Goal: Information Seeking & Learning: Learn about a topic

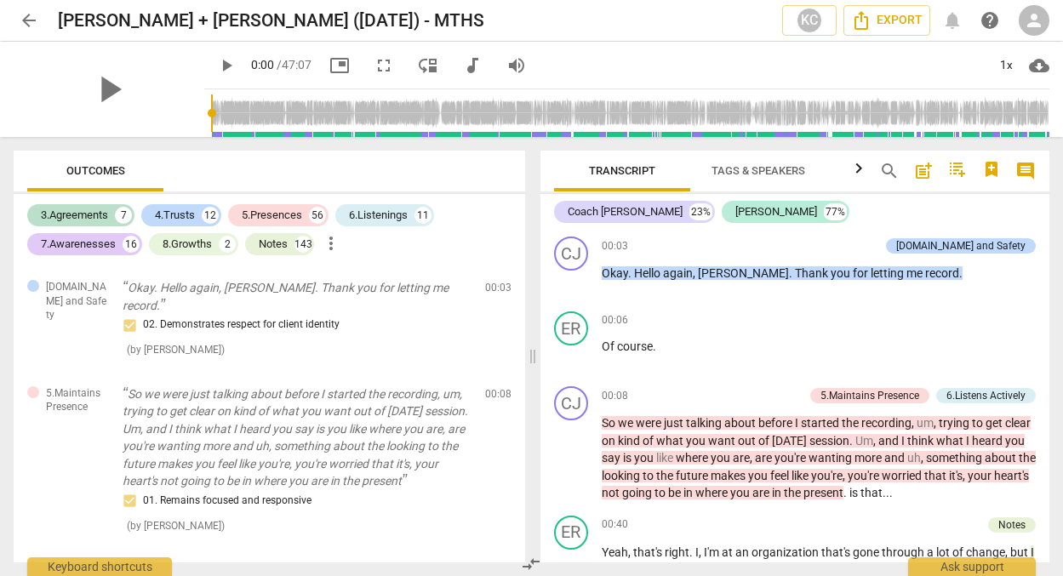
click at [1031, 163] on span "comment" at bounding box center [1026, 171] width 20 height 20
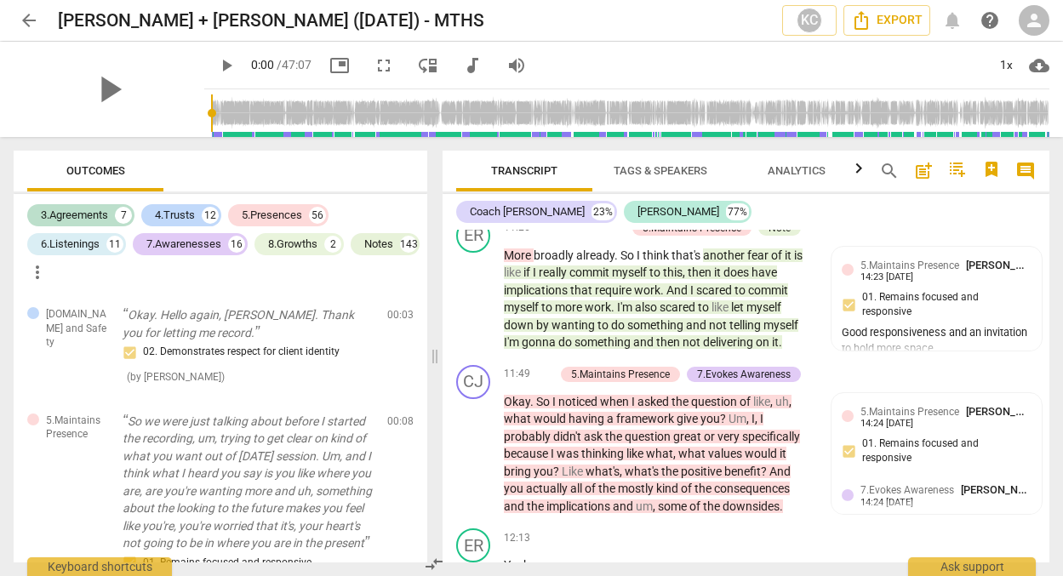
scroll to position [4442, 0]
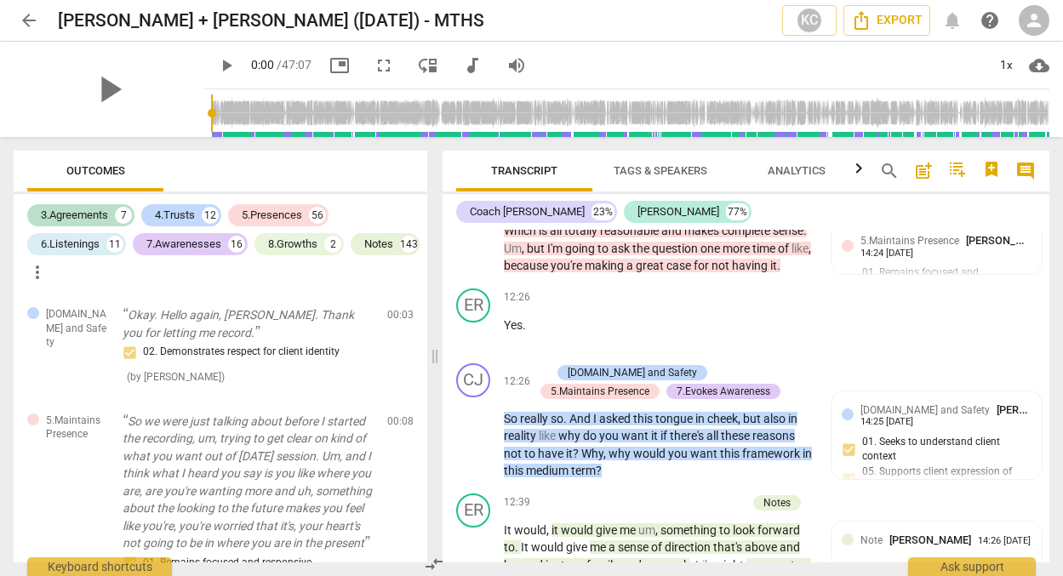
scroll to position [4850, 0]
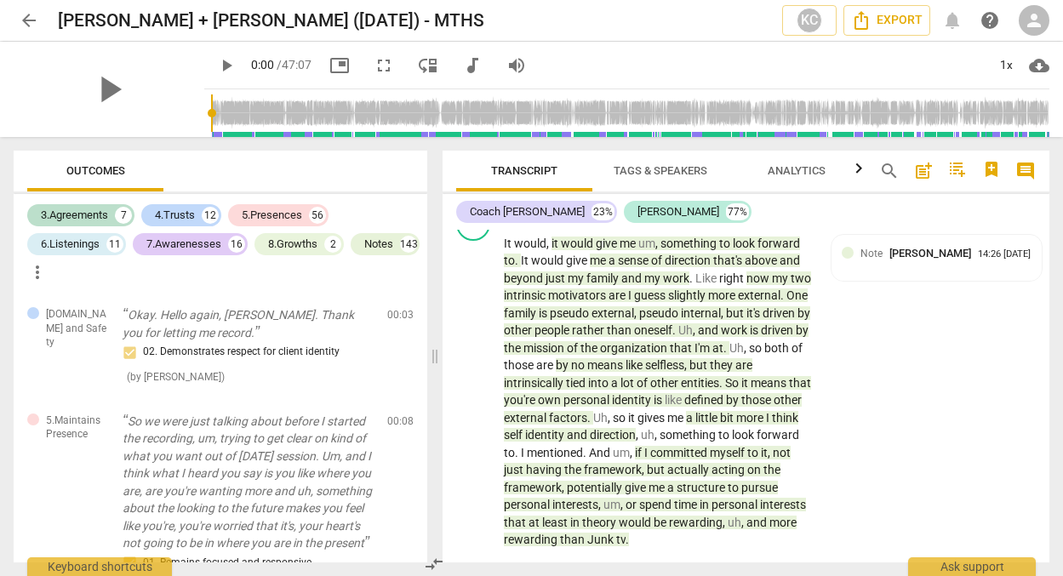
scroll to position [5135, 0]
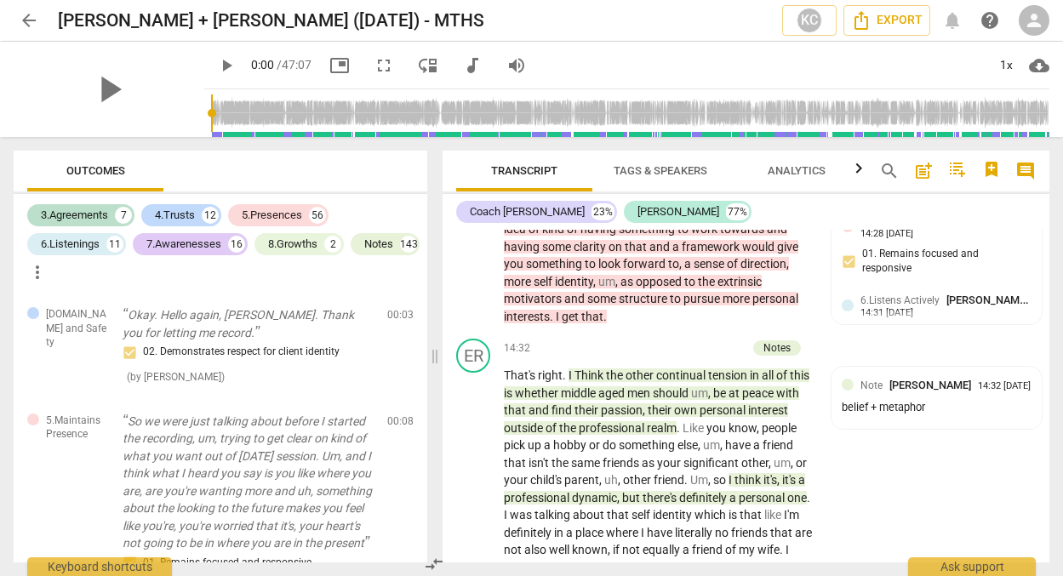
scroll to position [5524, 0]
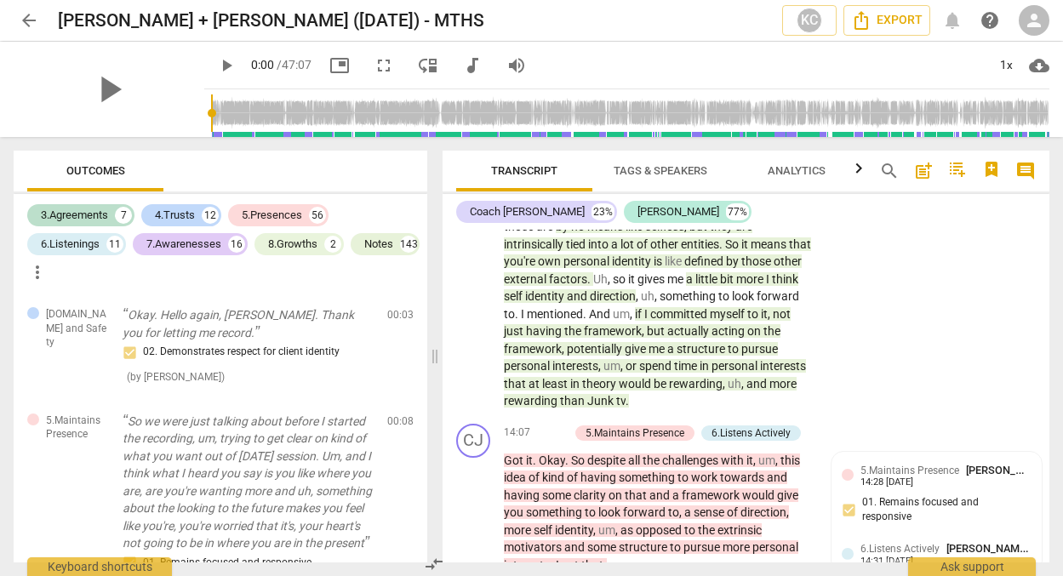
scroll to position [5274, 0]
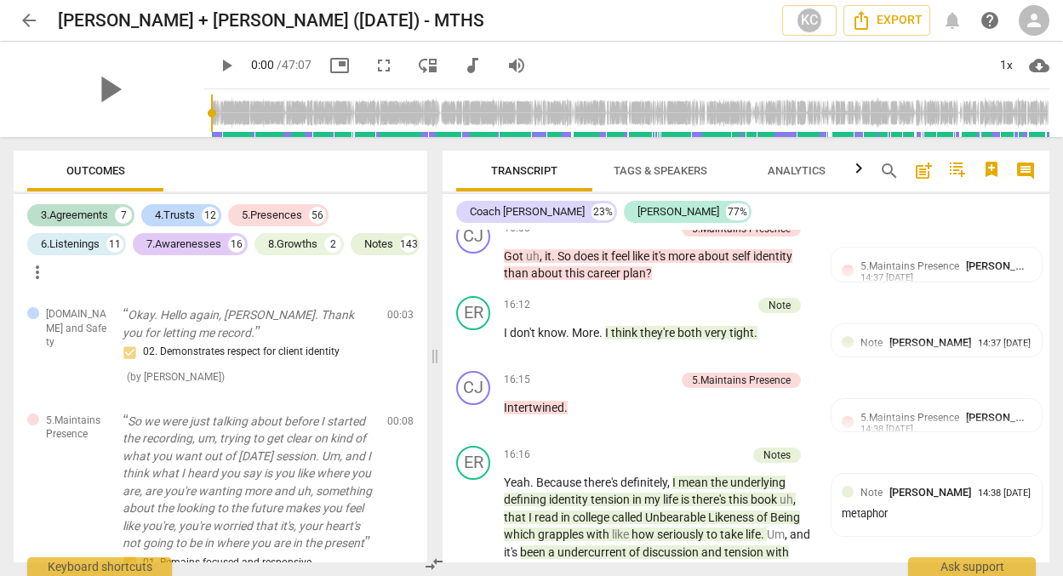
scroll to position [6171, 0]
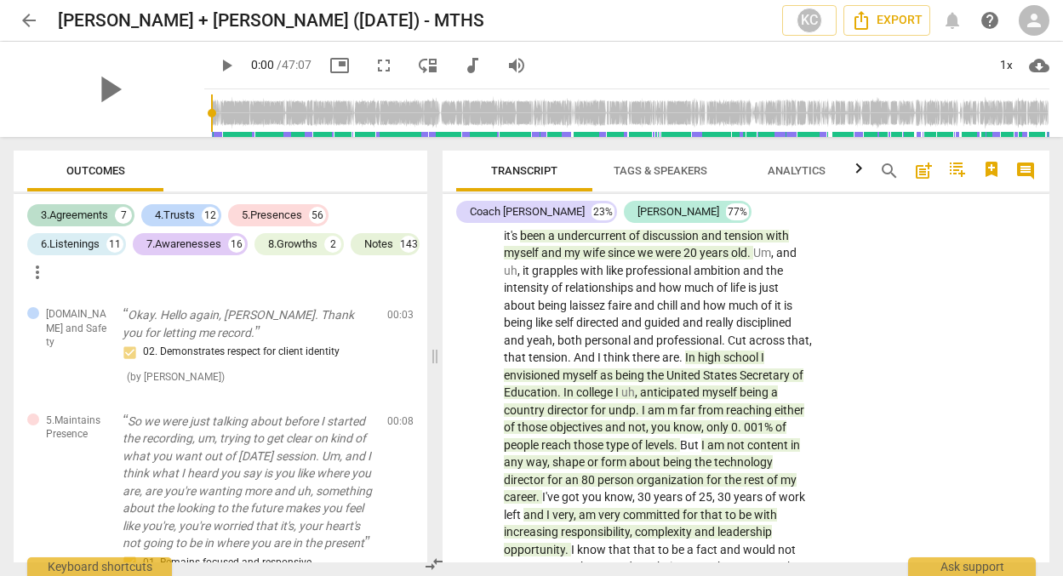
scroll to position [6373, 0]
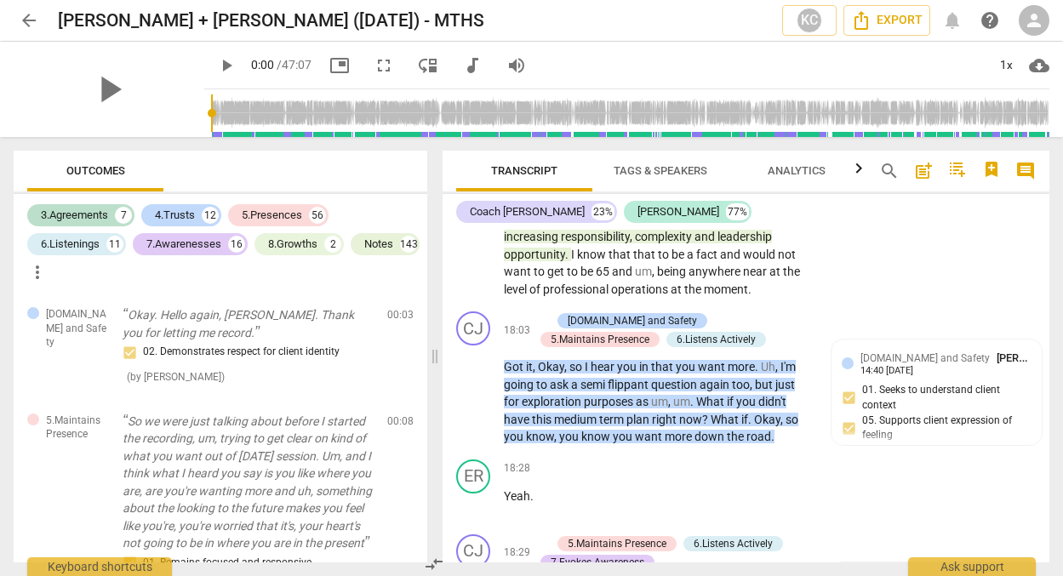
scroll to position [6663, 0]
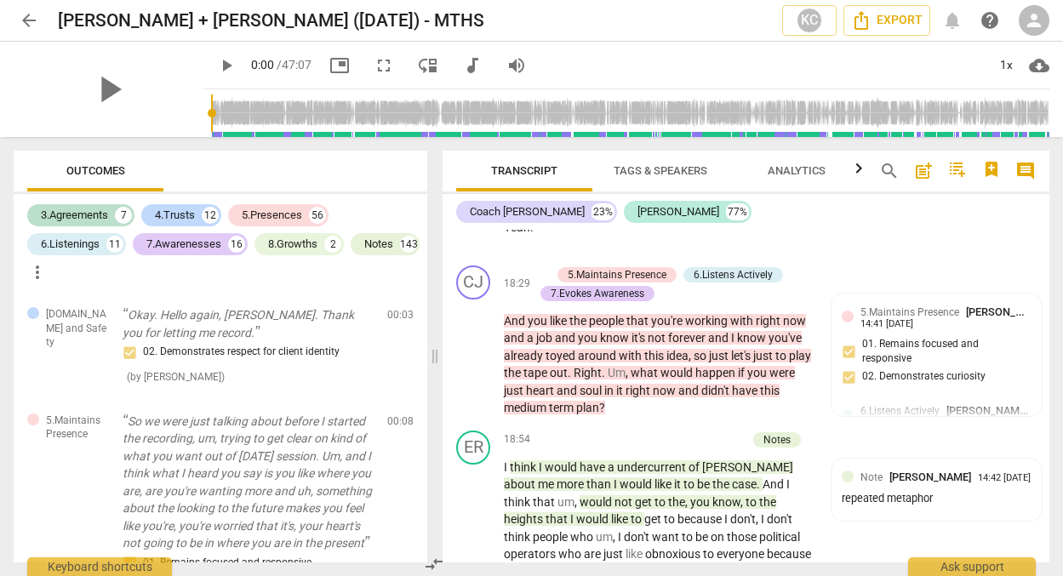
scroll to position [6939, 0]
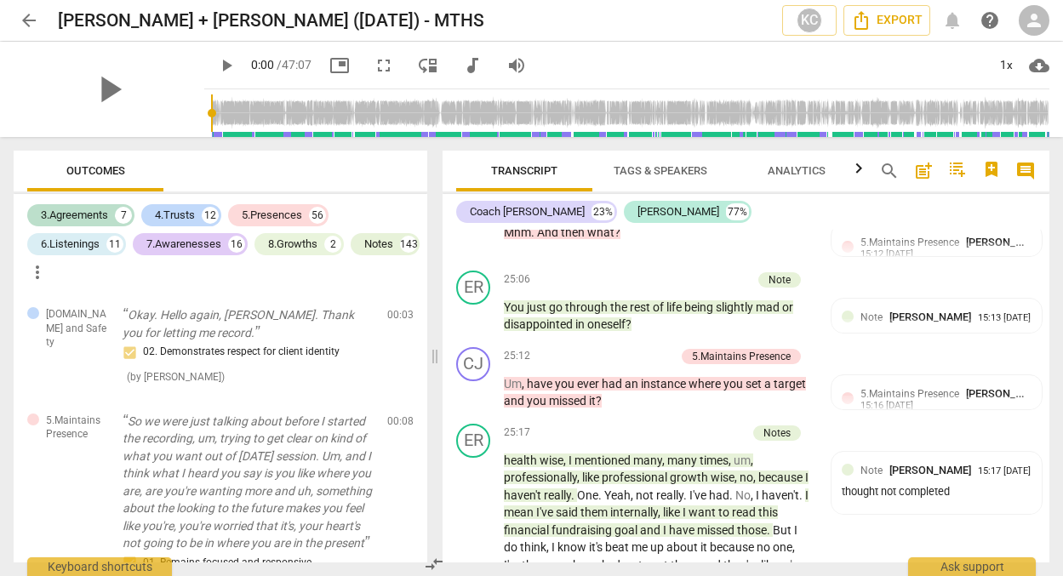
scroll to position [9735, 0]
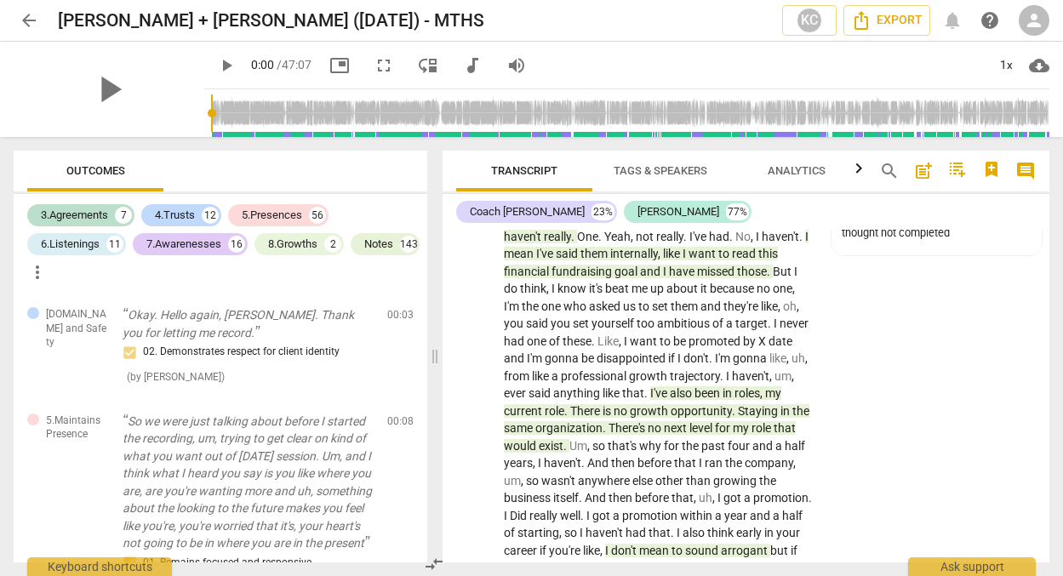
scroll to position [10007, 0]
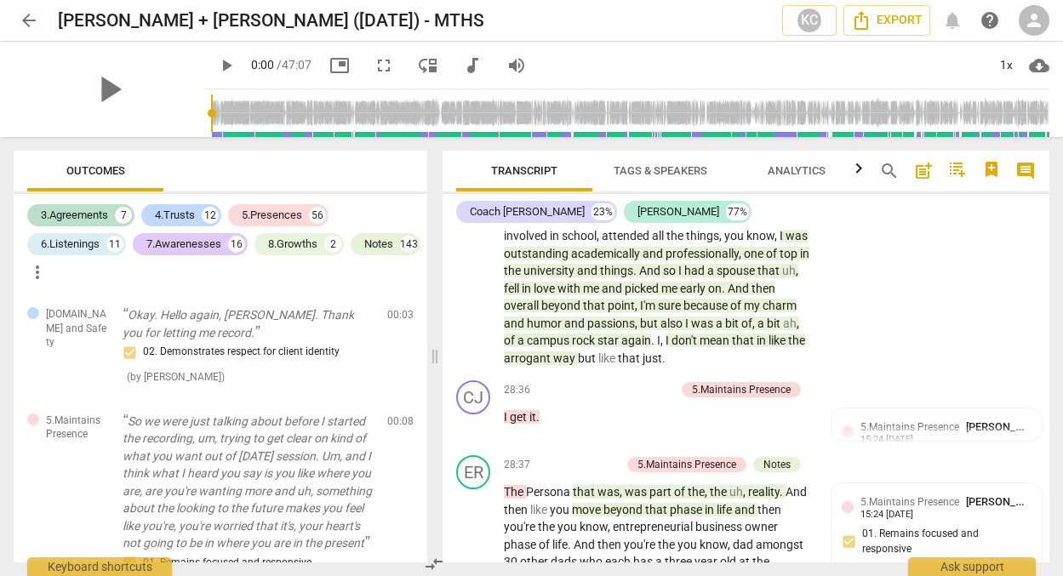
scroll to position [10837, 0]
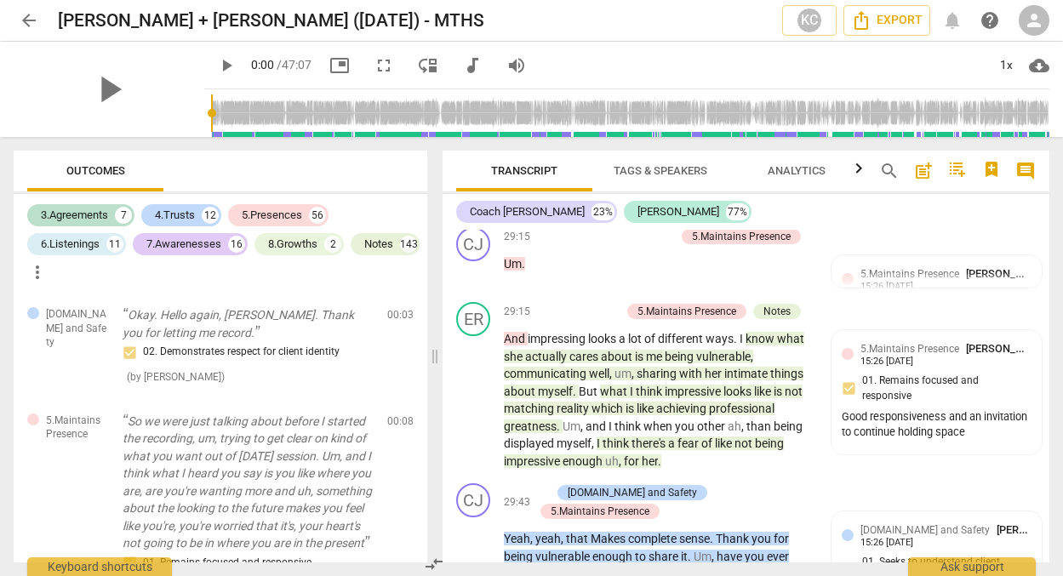
scroll to position [11414, 0]
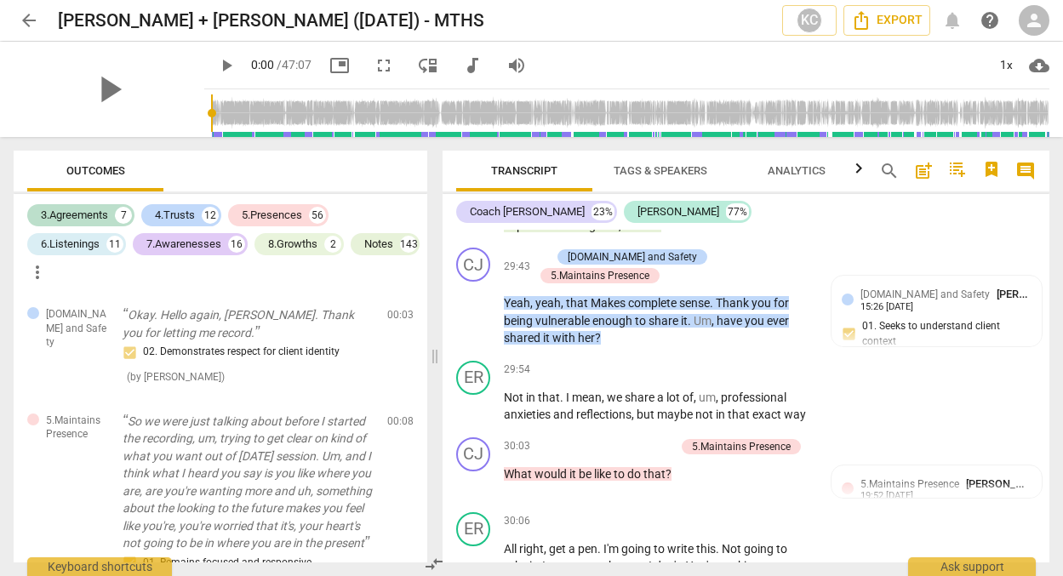
scroll to position [11533, 0]
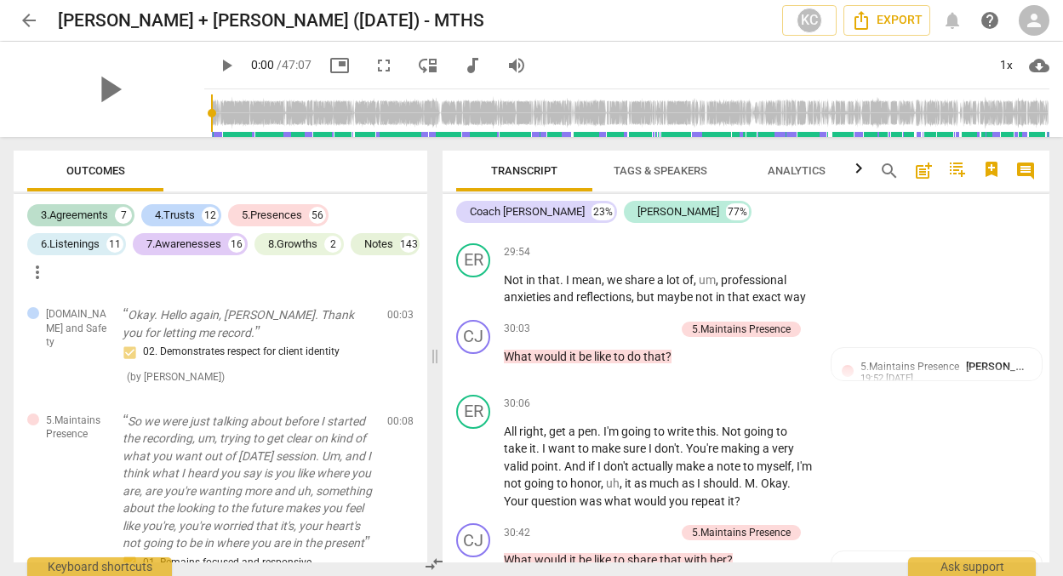
scroll to position [11650, 0]
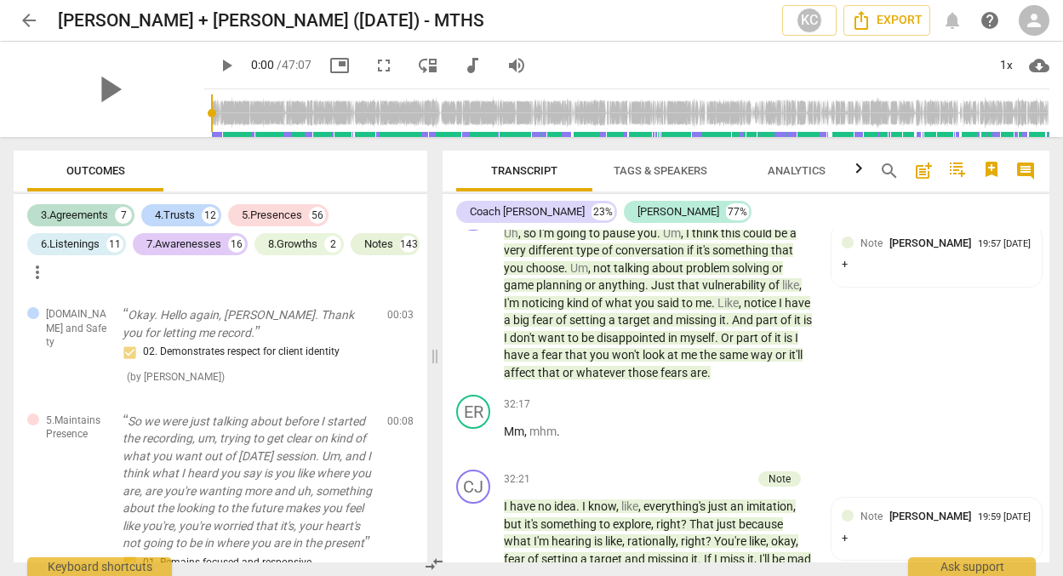
scroll to position [12427, 0]
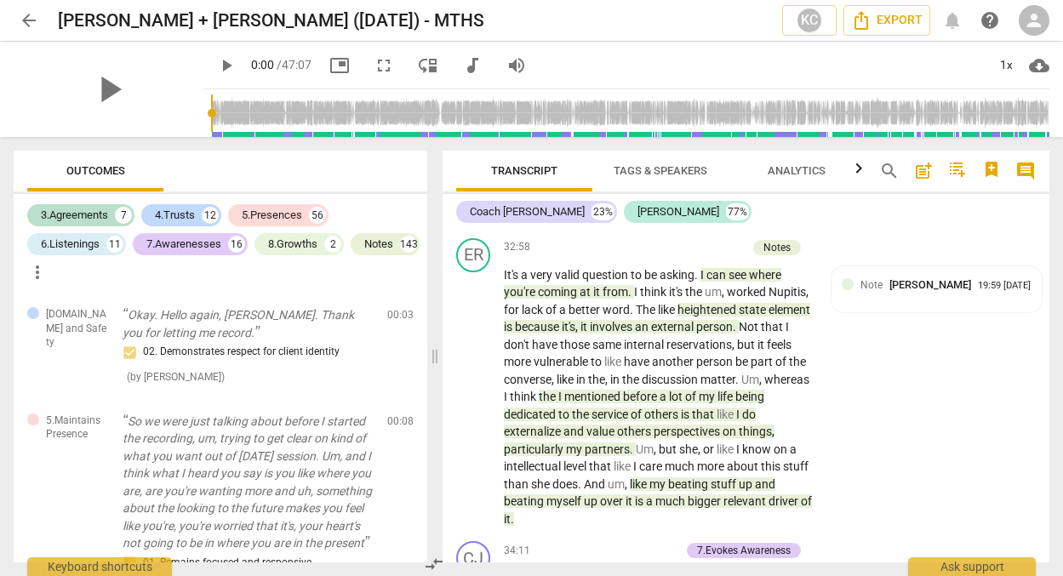
scroll to position [12860, 0]
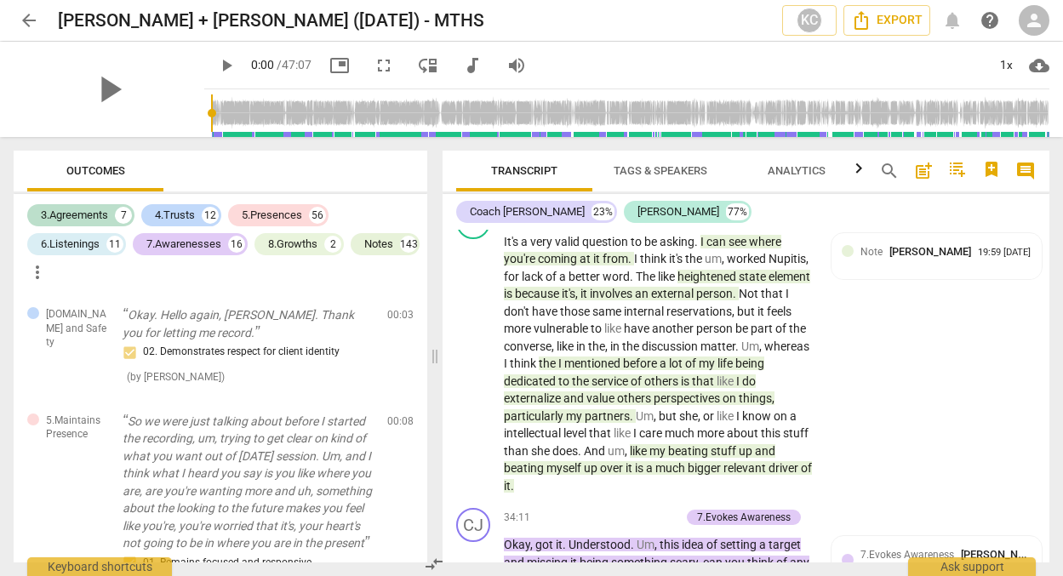
scroll to position [12891, 0]
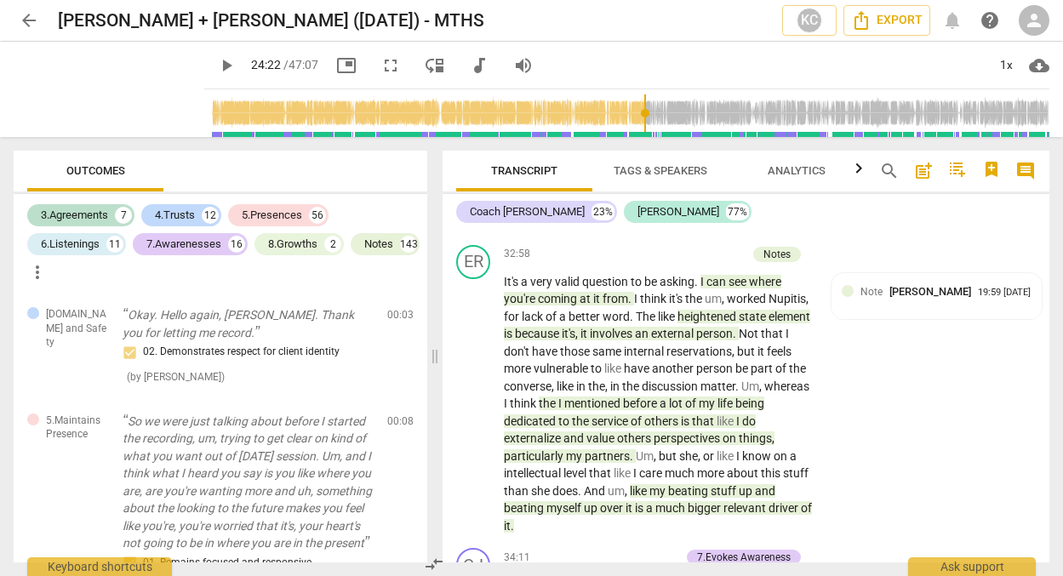
scroll to position [12842, 0]
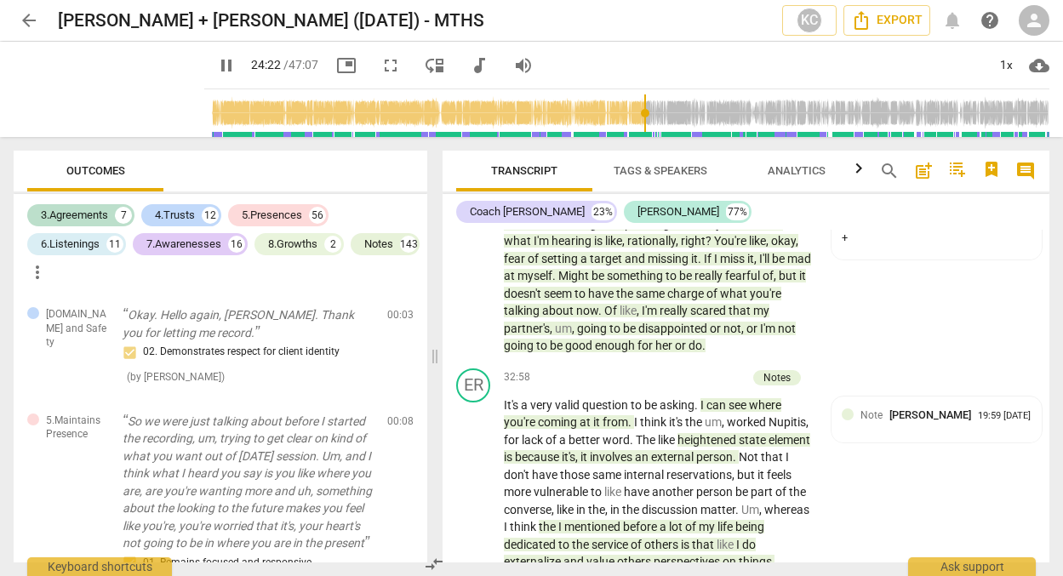
scroll to position [12748, 0]
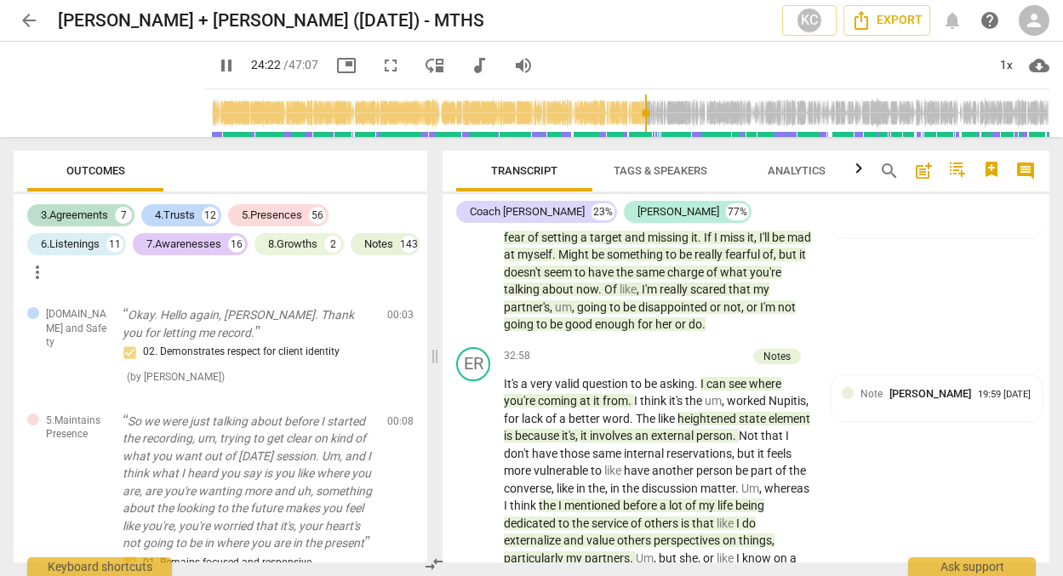
type input "1463"
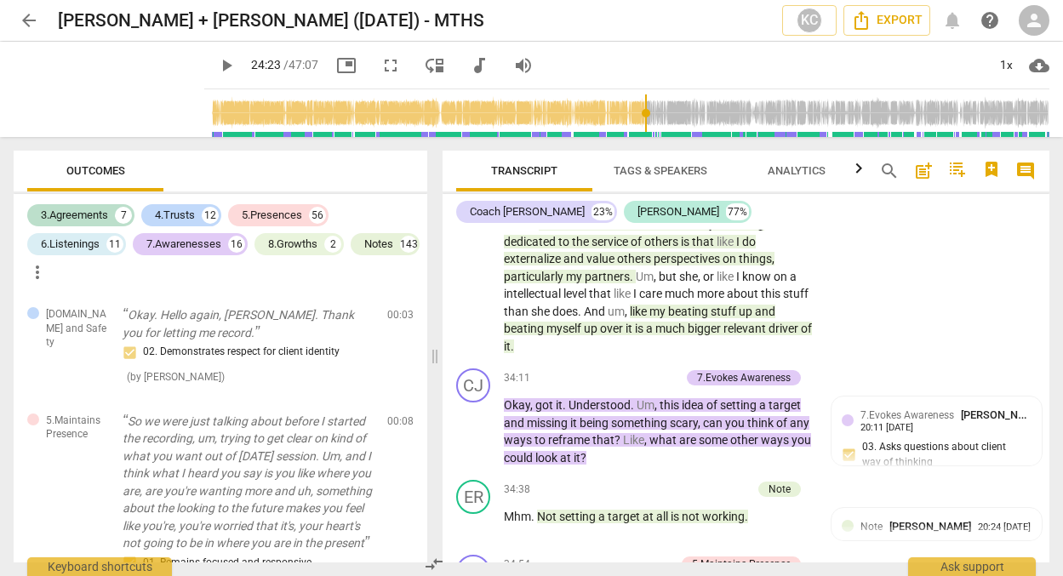
scroll to position [13032, 0]
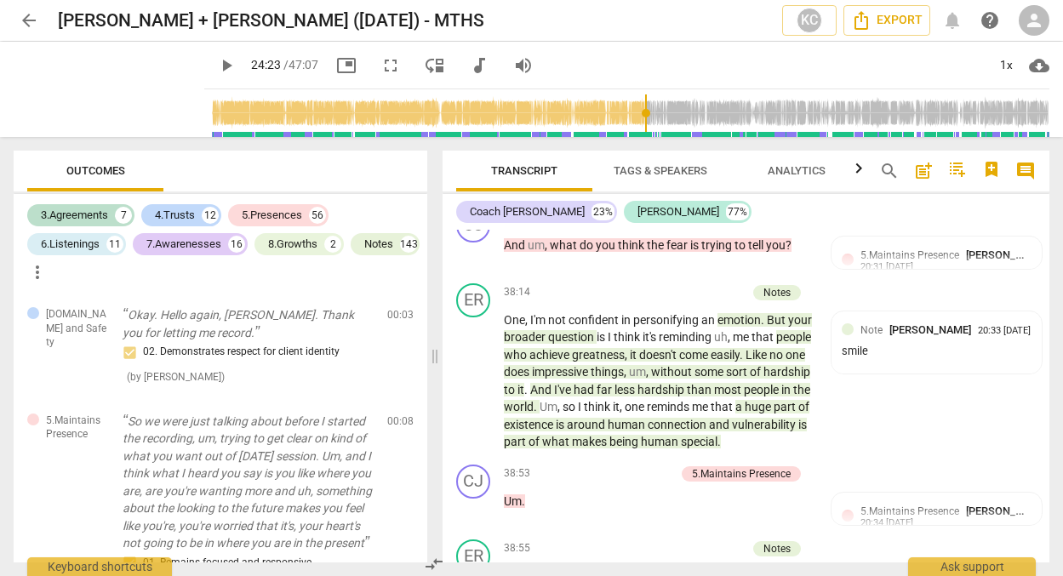
scroll to position [14651, 0]
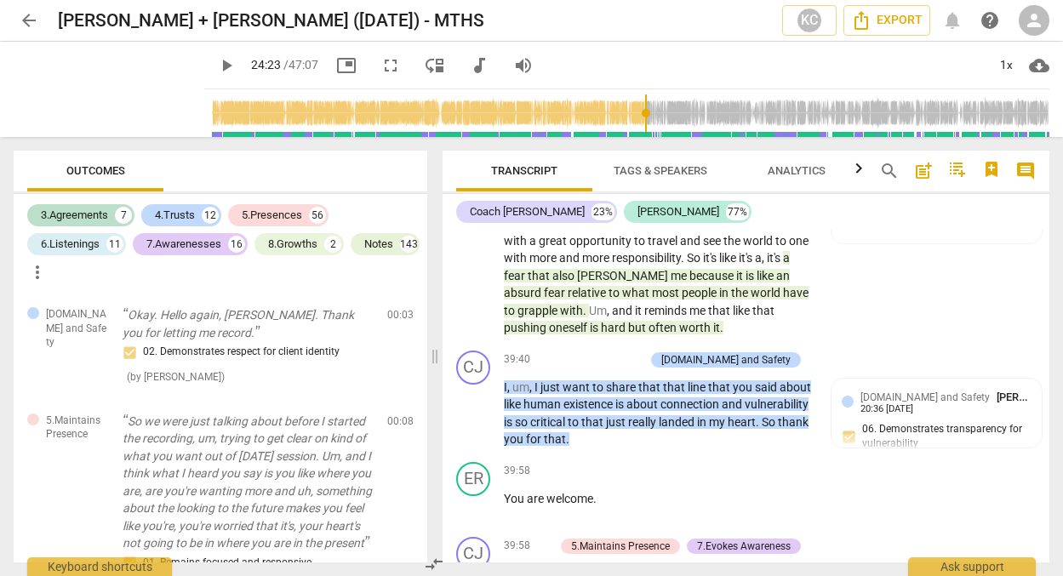
scroll to position [14969, 0]
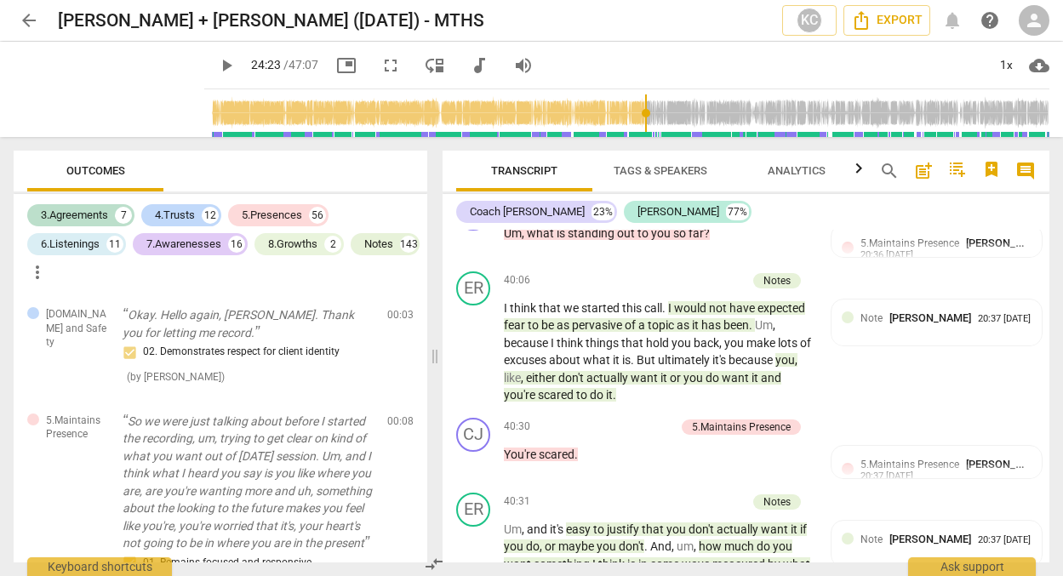
scroll to position [15308, 0]
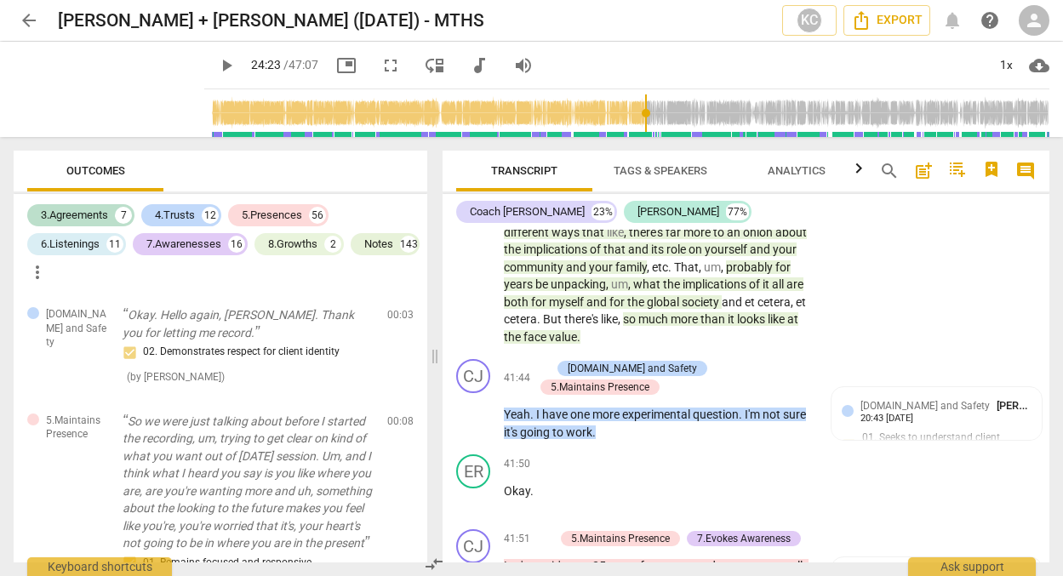
scroll to position [15836, 0]
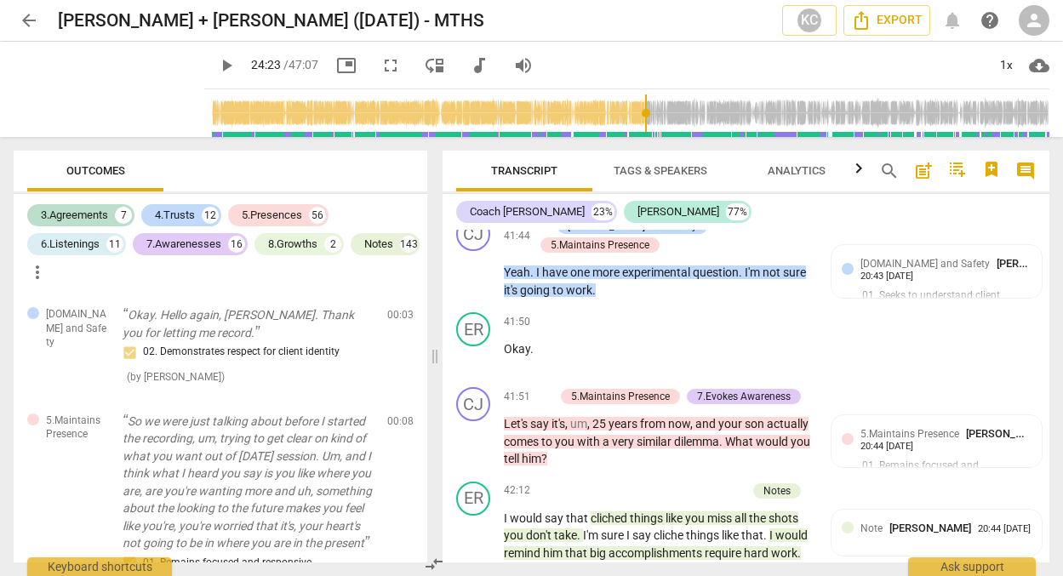
scroll to position [16067, 0]
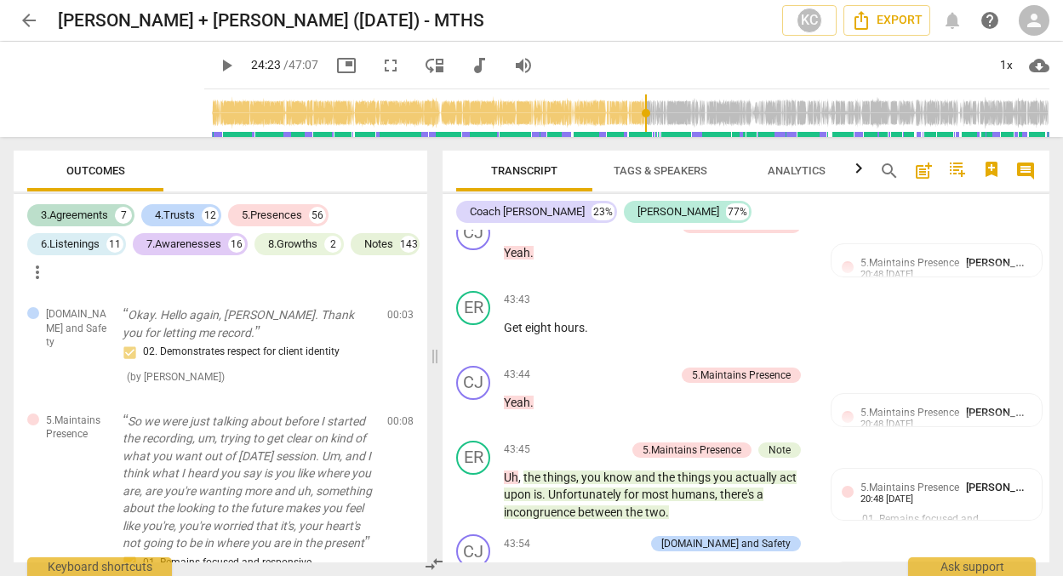
scroll to position [17048, 0]
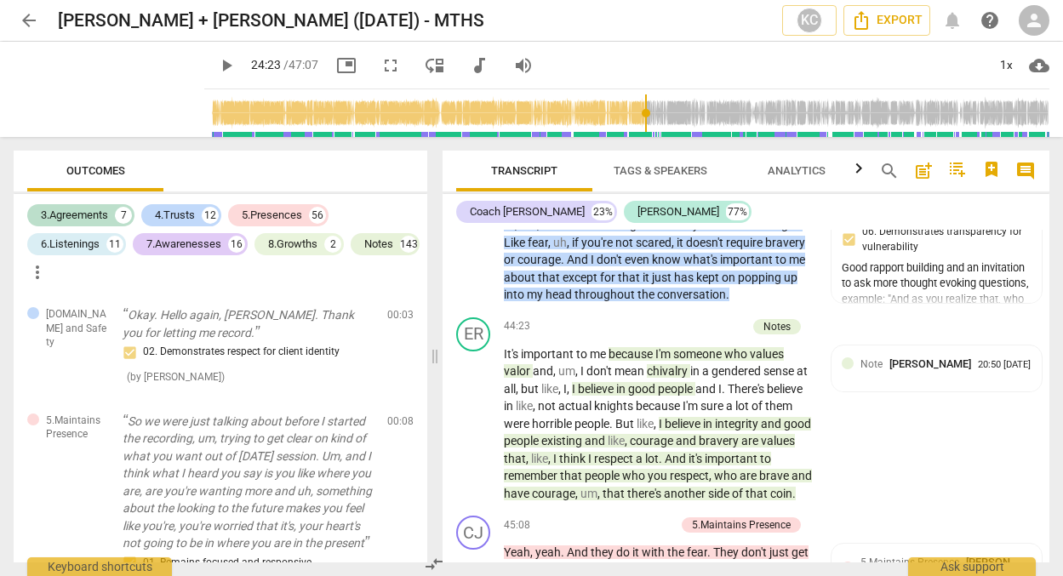
scroll to position [17427, 0]
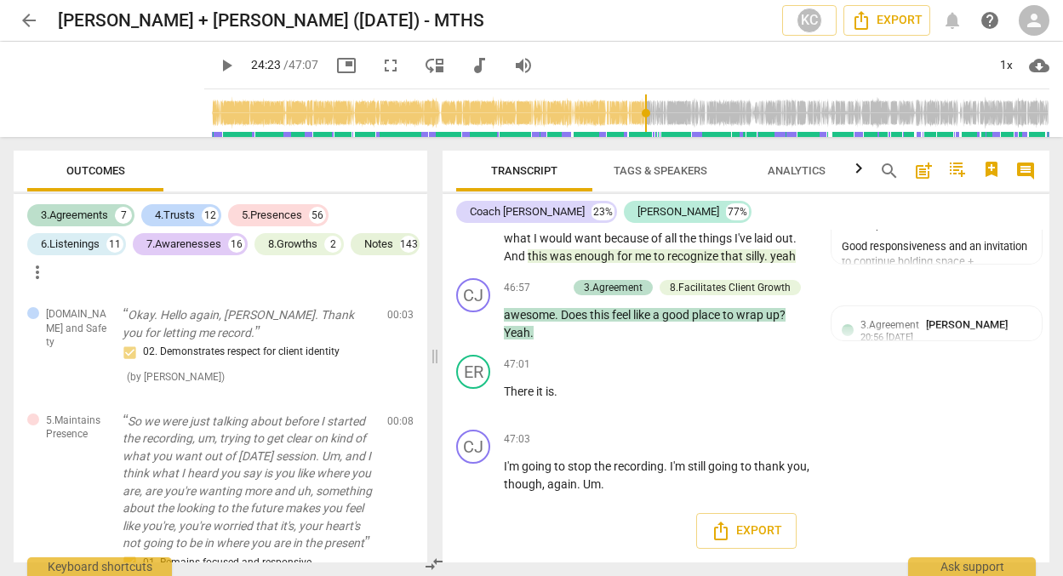
scroll to position [19540, 0]
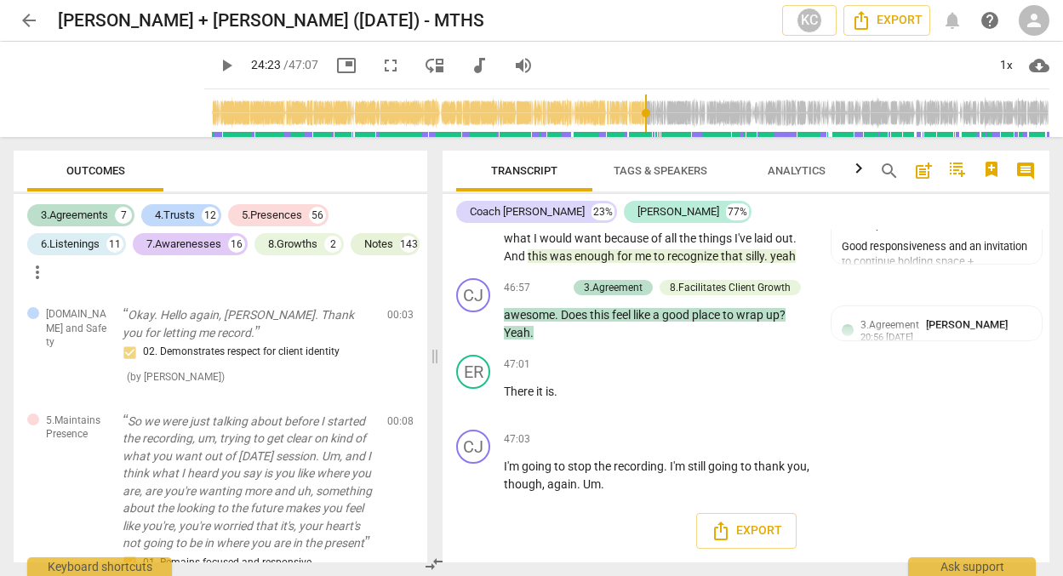
scroll to position [20820, 0]
